Goal: Navigation & Orientation: Find specific page/section

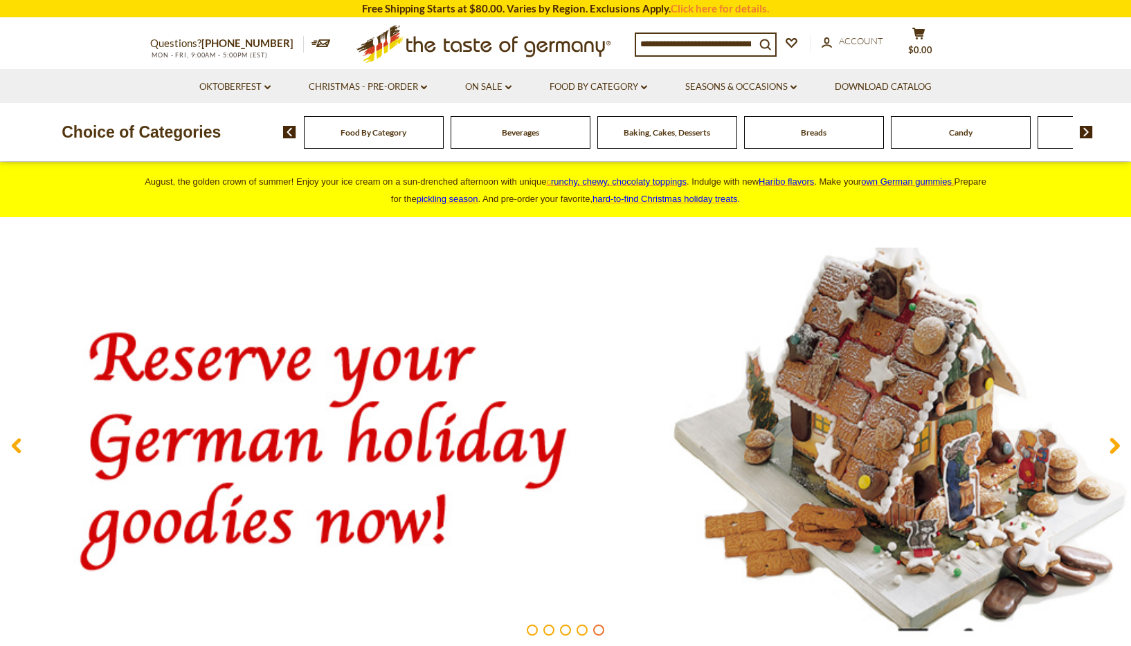
click at [512, 59] on icon ".st0{fill:#EDD300;} .st1{fill:#D33E21;}" at bounding box center [483, 44] width 259 height 51
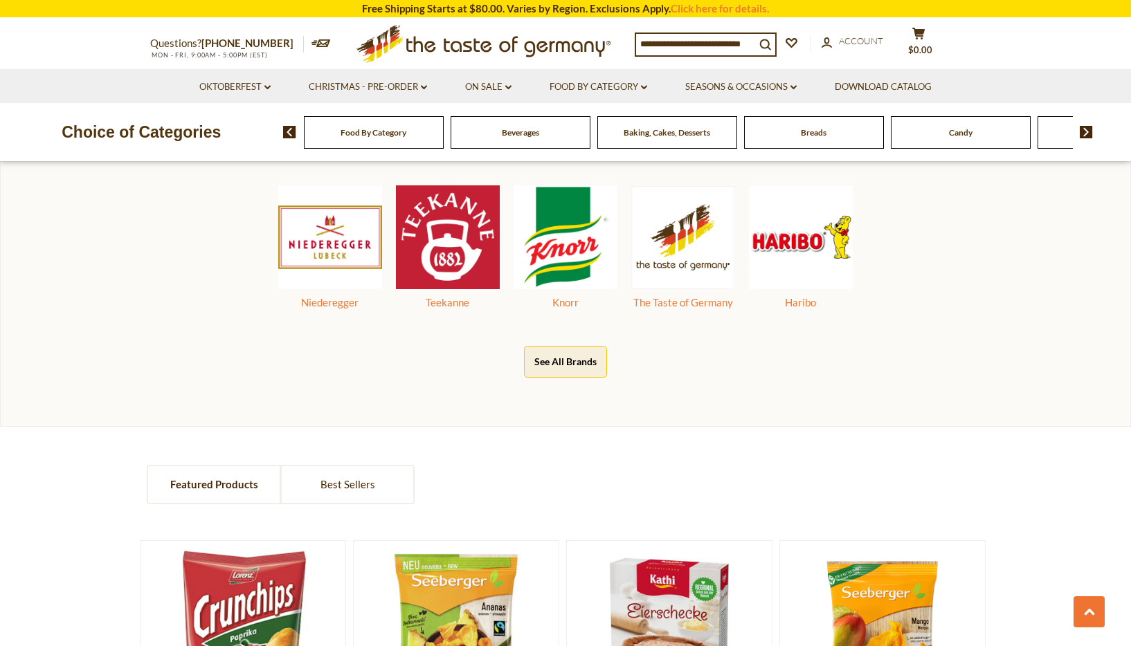
scroll to position [732, 0]
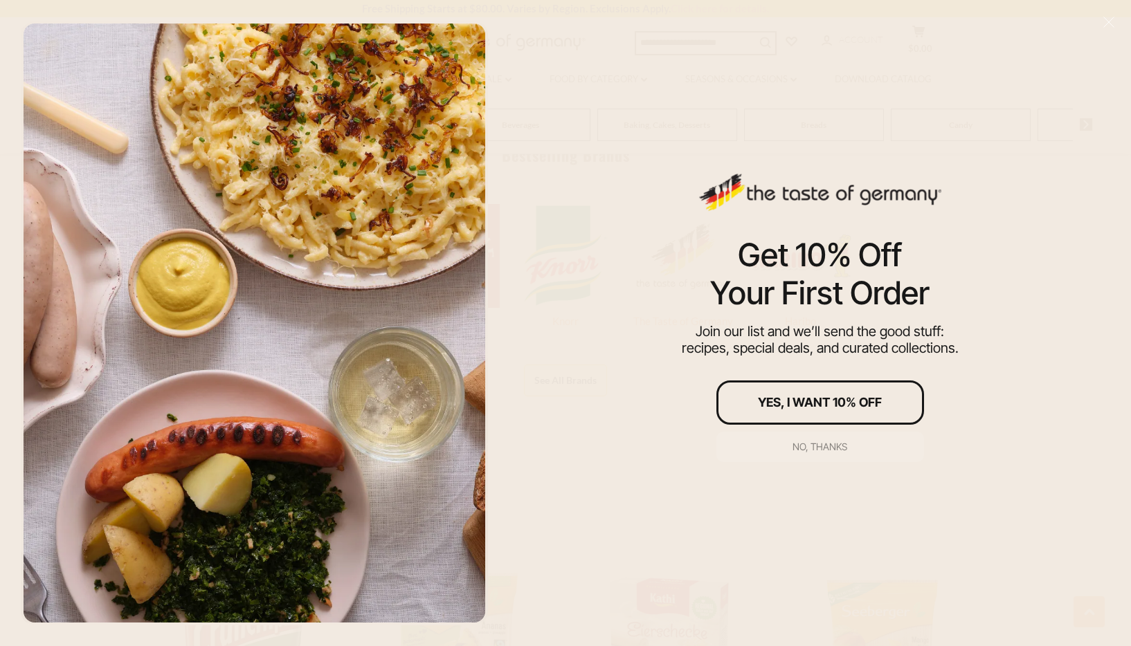
click at [821, 451] on div "No, thanks" at bounding box center [820, 447] width 55 height 10
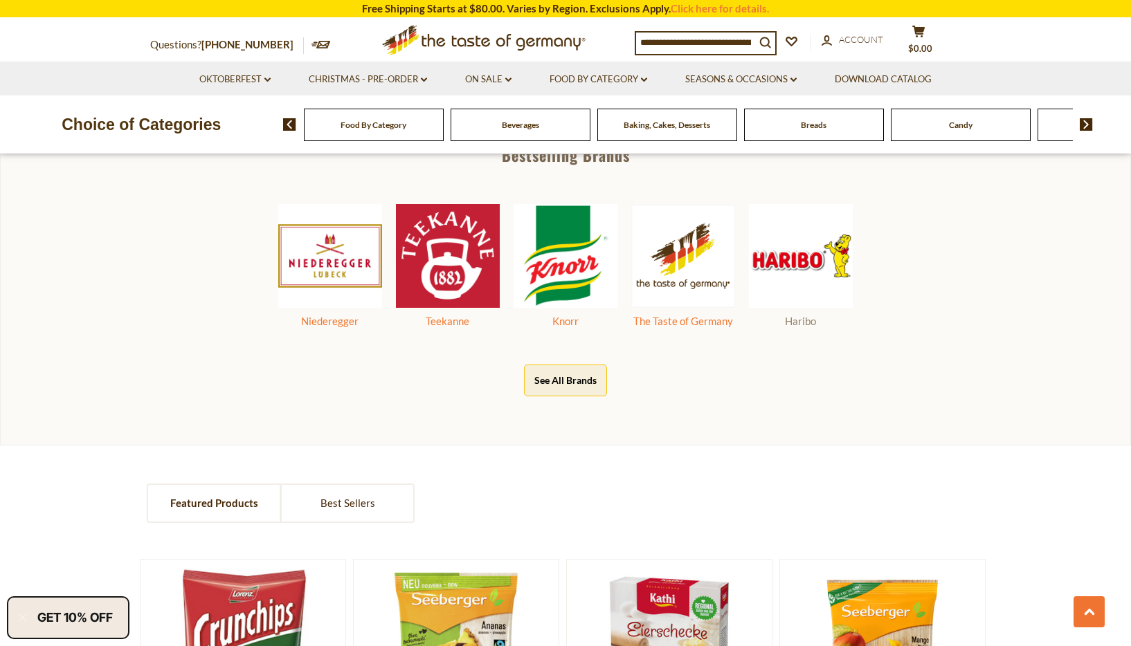
click at [804, 249] on img at bounding box center [801, 256] width 104 height 104
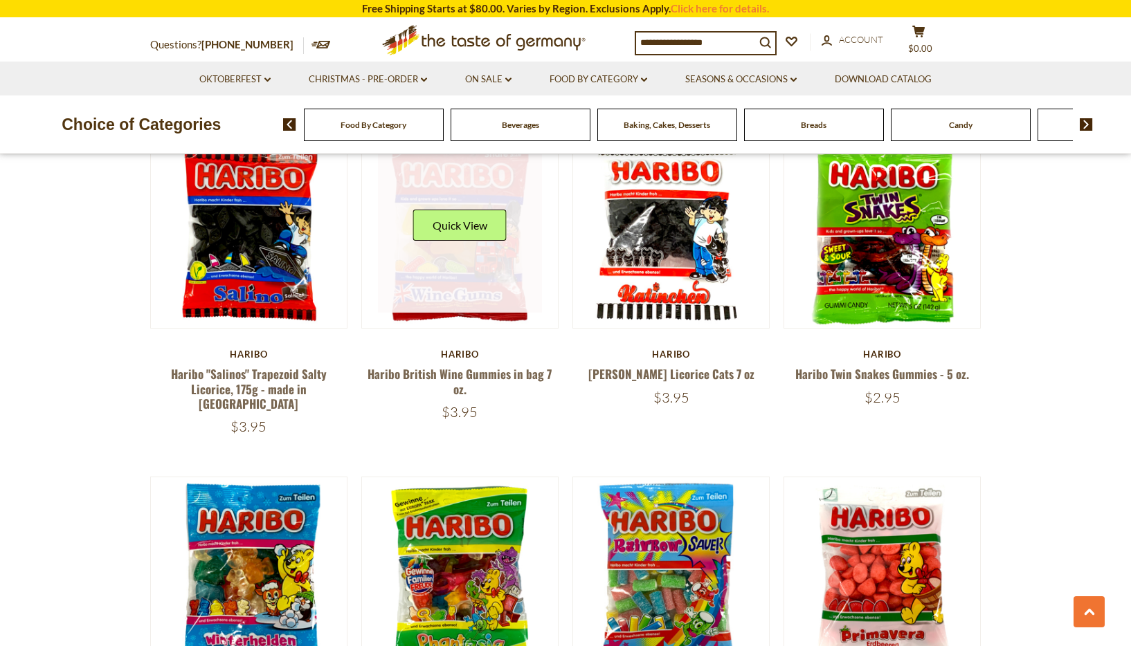
scroll to position [1173, 0]
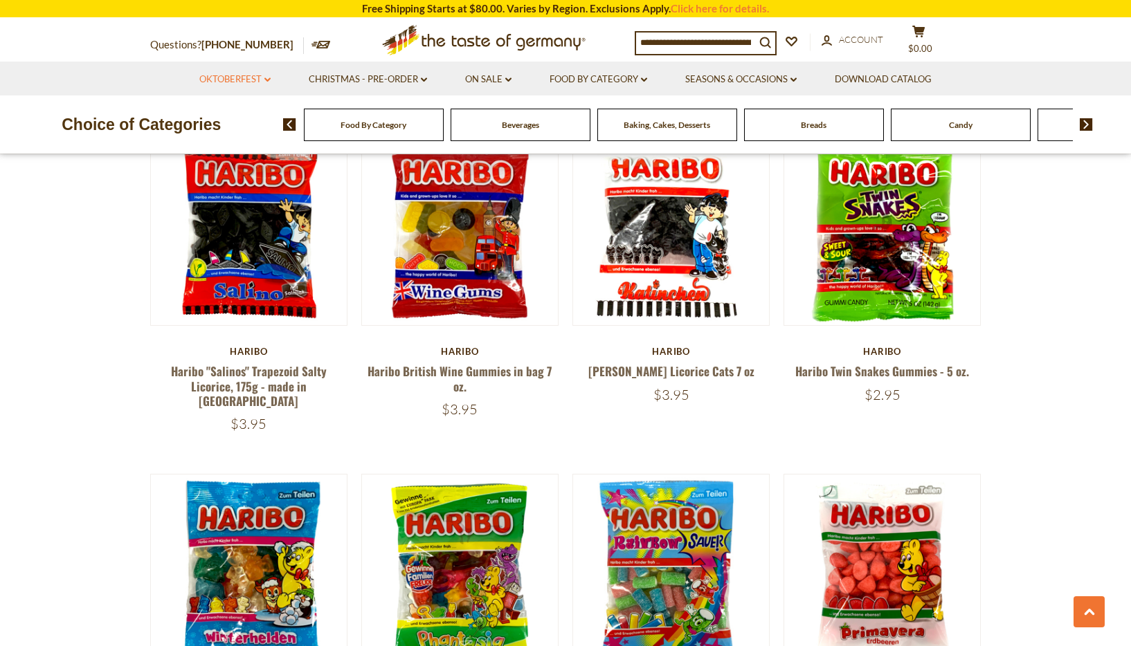
click at [253, 82] on link "Oktoberfest dropdown_arrow" at bounding box center [234, 79] width 71 height 15
click at [239, 114] on link "All Oktoberfest" at bounding box center [227, 115] width 71 height 12
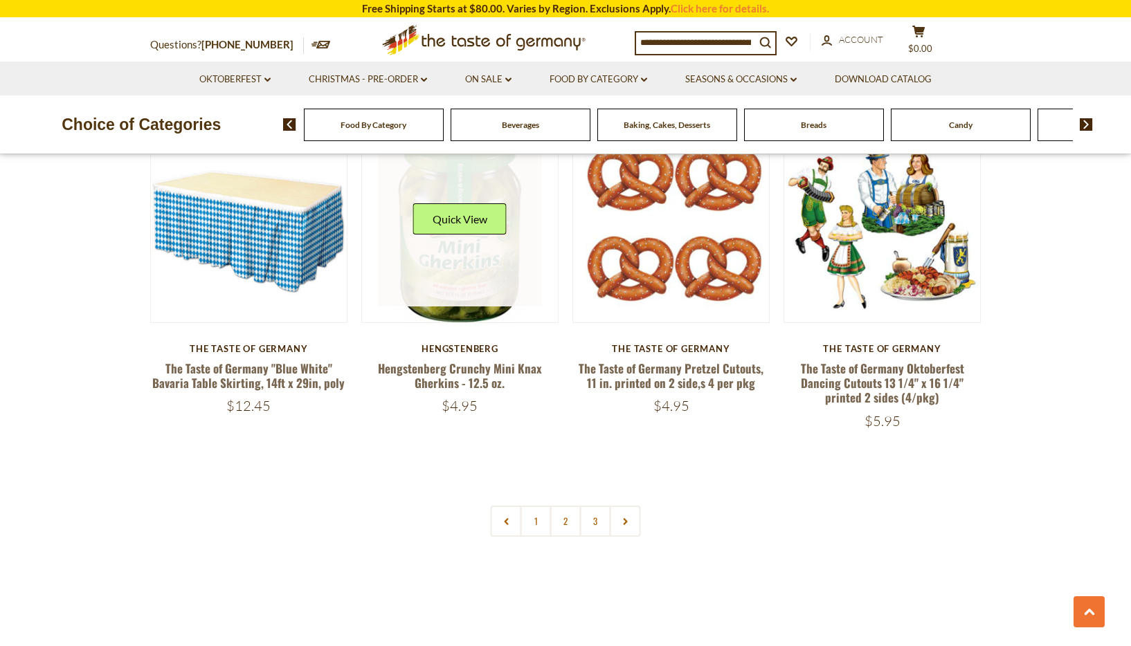
scroll to position [3194, 0]
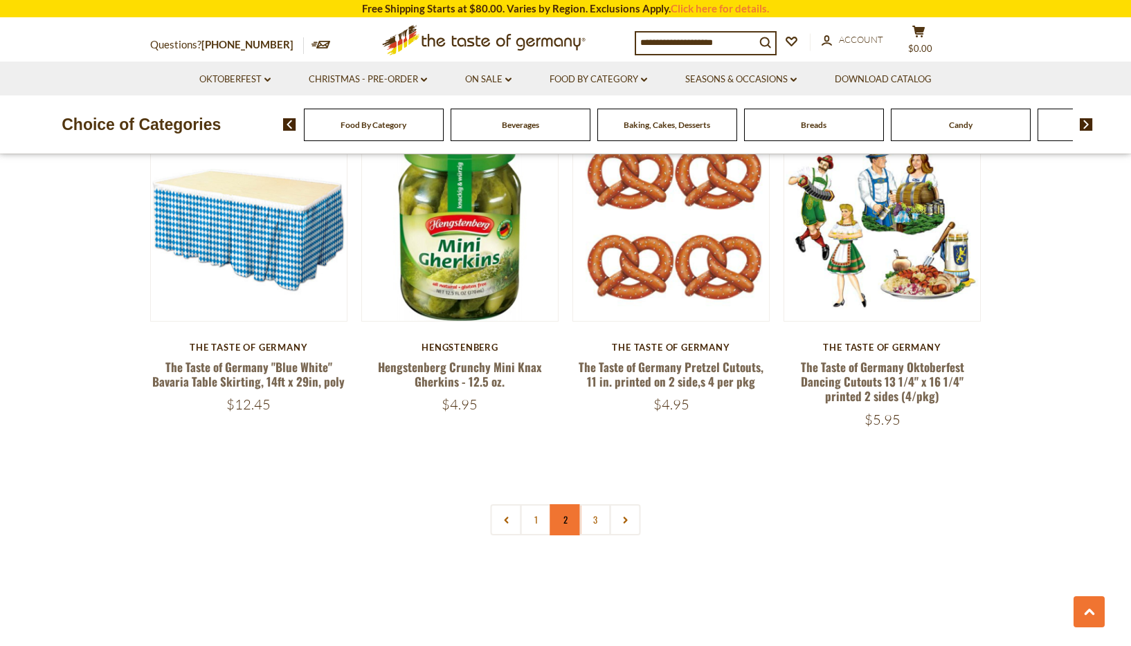
click at [563, 515] on link "2" at bounding box center [565, 520] width 31 height 31
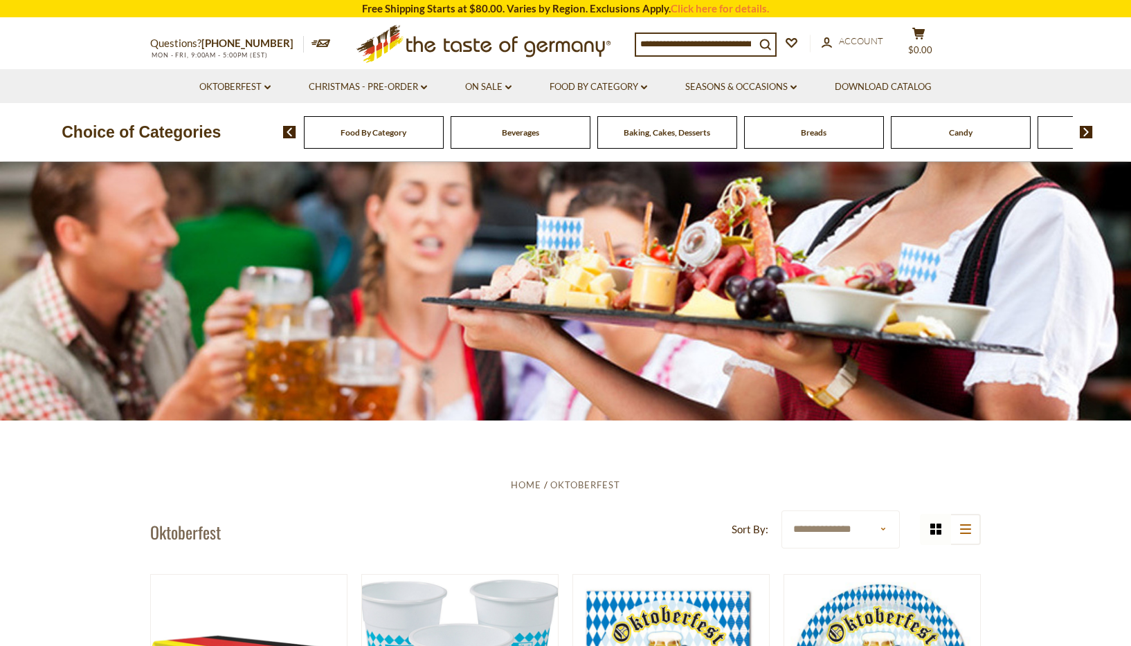
scroll to position [0, 0]
